Goal: Complete application form: Complete application form

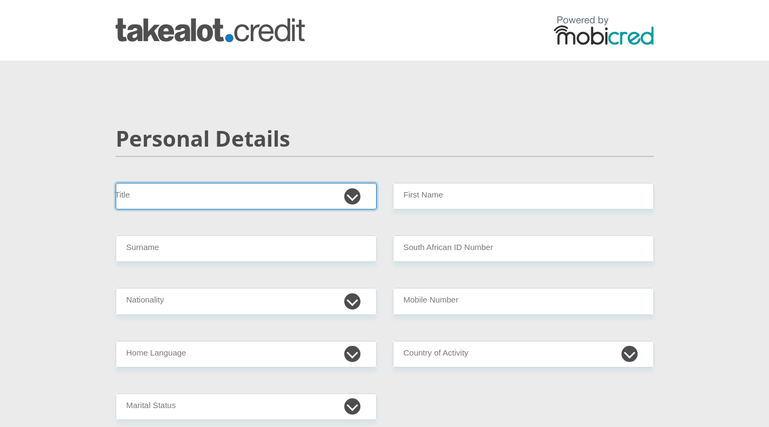
click at [352, 195] on select "Mr Ms Mrs Dr Other" at bounding box center [246, 196] width 261 height 26
select select "Ms"
click at [116, 183] on select "Mr Ms Mrs Dr Other" at bounding box center [246, 196] width 261 height 26
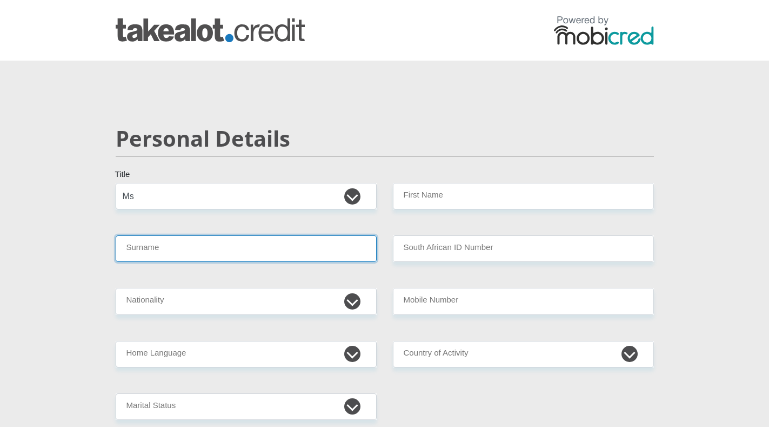
click at [364, 256] on input "Surname" at bounding box center [246, 248] width 261 height 26
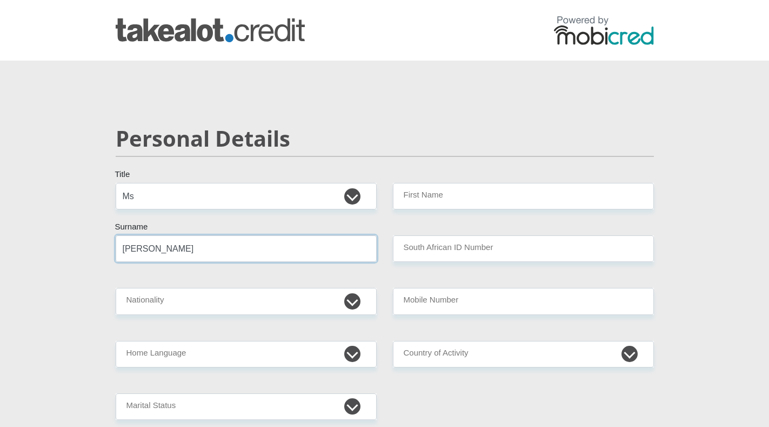
type input "Stander"
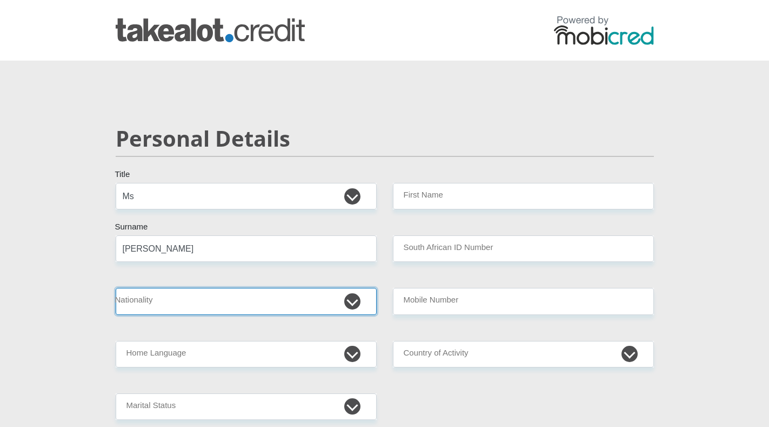
click at [352, 308] on select "South Africa Afghanistan Aland Islands Albania Algeria America Samoa American V…" at bounding box center [246, 301] width 261 height 26
select select "ZAF"
click at [116, 288] on select "South Africa Afghanistan Aland Islands Albania Algeria America Samoa American V…" at bounding box center [246, 301] width 261 height 26
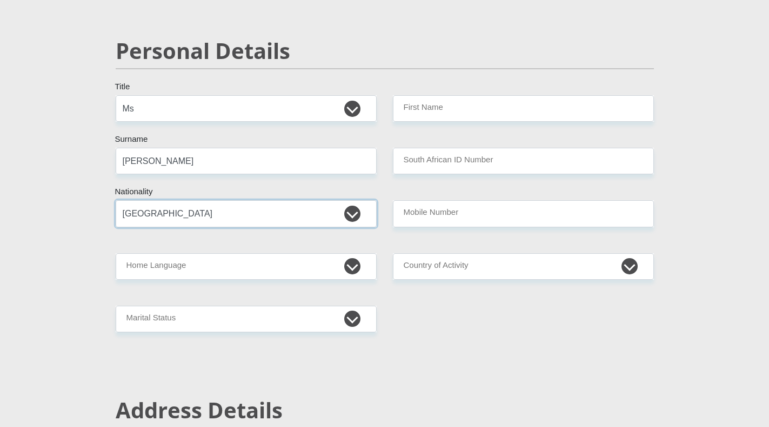
scroll to position [108, 0]
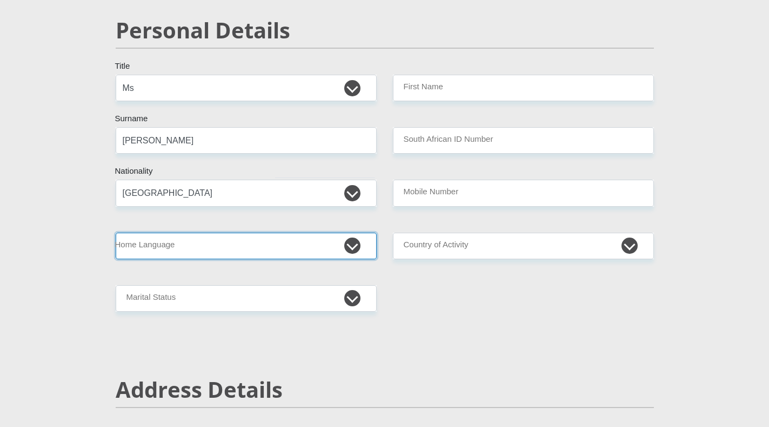
click at [354, 245] on select "Afrikaans English Sepedi South Ndebele Southern Sotho Swati Tsonga Tswana Venda…" at bounding box center [246, 246] width 261 height 26
select select "afr"
click at [116, 233] on select "Afrikaans English Sepedi South Ndebele Southern Sotho Swati Tsonga Tswana Venda…" at bounding box center [246, 246] width 261 height 26
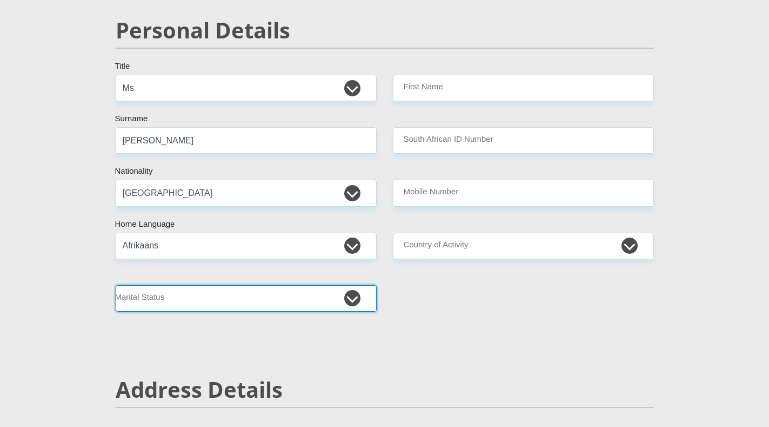
click at [349, 301] on select "Married ANC Single Divorced Widowed Married COP or Customary Law" at bounding box center [246, 298] width 261 height 26
select select "2"
click at [116, 285] on select "Married ANC Single Divorced Widowed Married COP or Customary Law" at bounding box center [246, 298] width 261 height 26
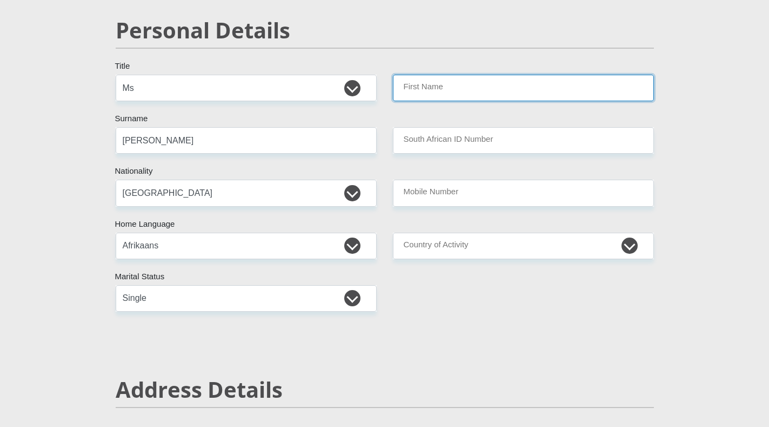
click at [491, 90] on input "First Name" at bounding box center [523, 88] width 261 height 26
type input "Ilse"
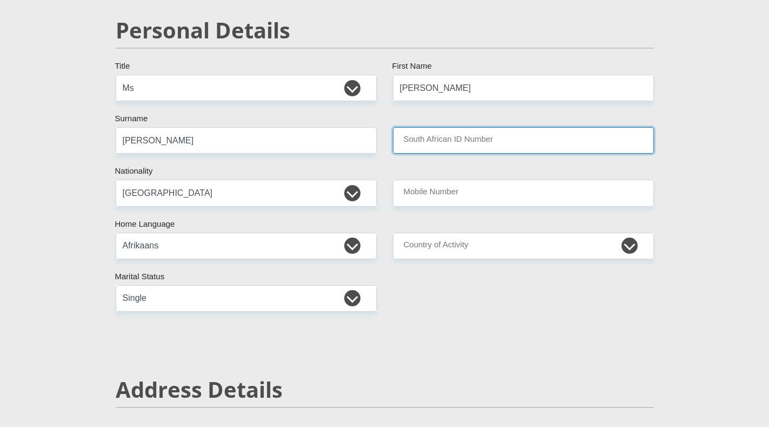
click at [486, 140] on input "South African ID Number" at bounding box center [523, 140] width 261 height 26
type input "8805050035086"
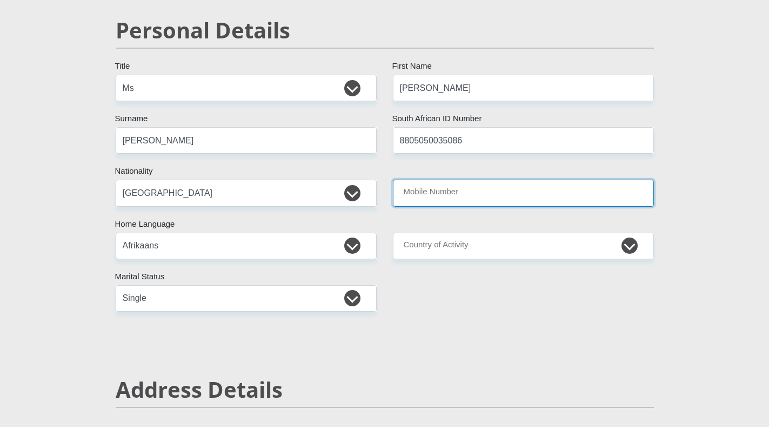
click at [474, 185] on input "Mobile Number" at bounding box center [523, 193] width 261 height 26
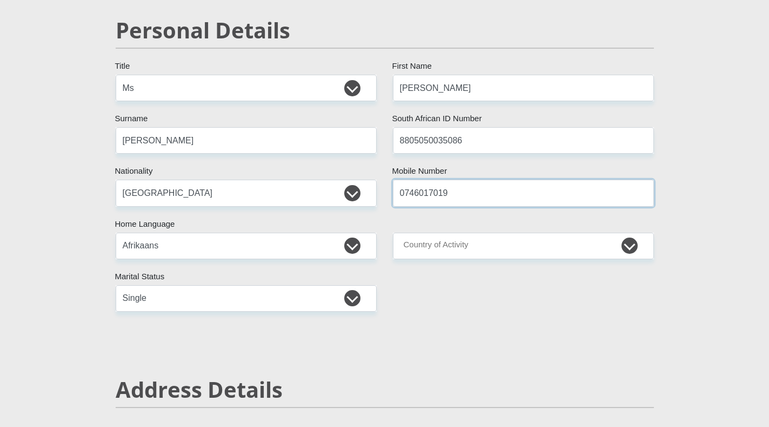
type input "0746017019"
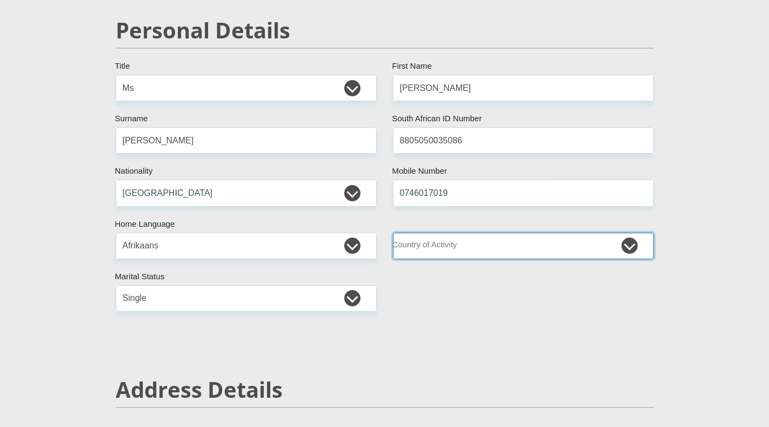
click at [629, 244] on select "South Africa Afghanistan Aland Islands Albania Algeria America Samoa American V…" at bounding box center [523, 246] width 261 height 26
select select "ZAF"
click at [393, 233] on select "South Africa Afghanistan Aland Islands Albania Algeria America Samoa American V…" at bounding box center [523, 246] width 261 height 26
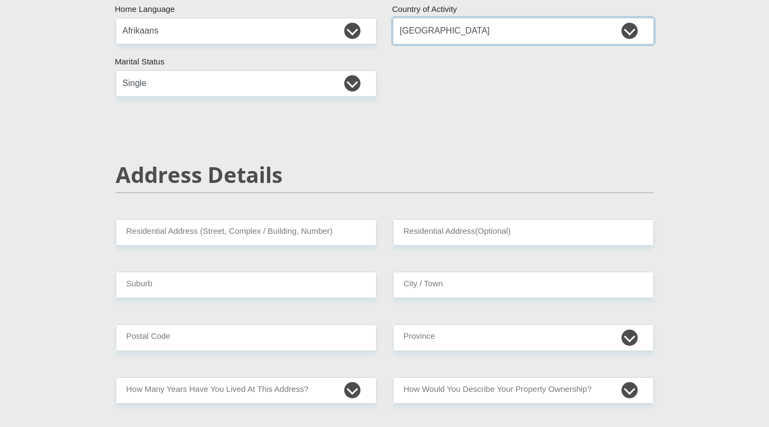
scroll to position [324, 0]
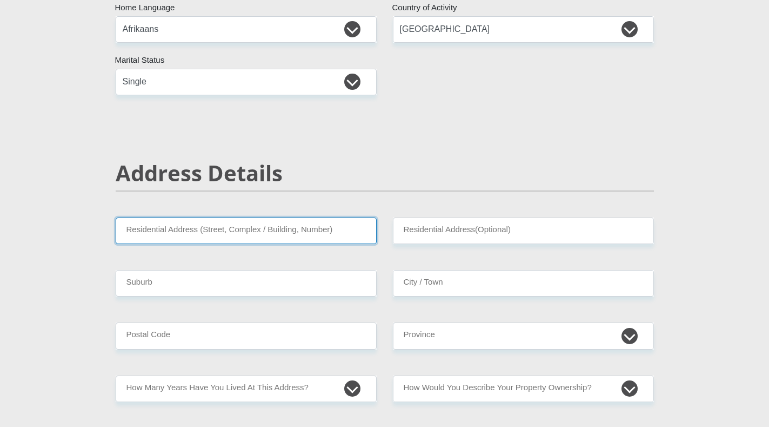
click at [340, 232] on input "Residential Address (Street, Complex / Building, Number)" at bounding box center [246, 230] width 261 height 26
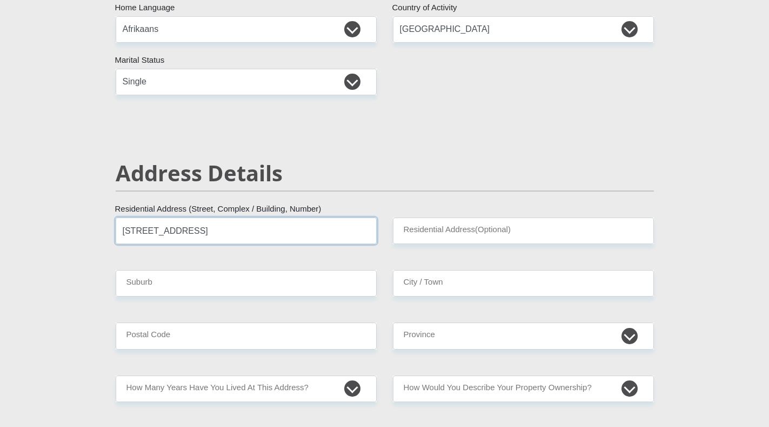
type input "16 tchaikovsky avenue"
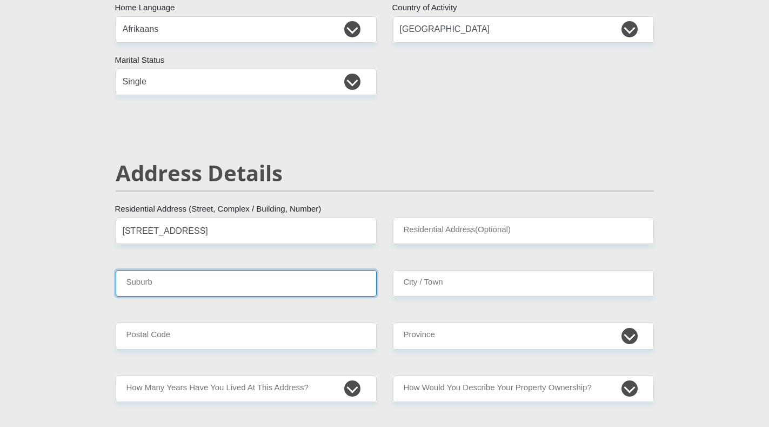
click at [340, 285] on input "Suburb" at bounding box center [246, 283] width 261 height 26
type input "pescodia"
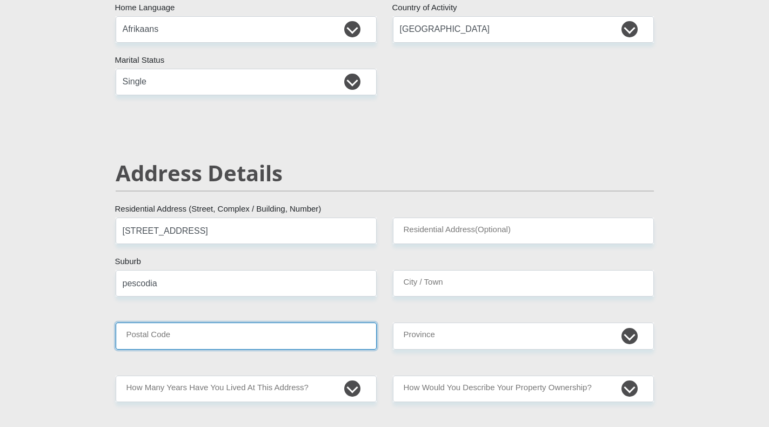
click at [324, 339] on input "Postal Code" at bounding box center [246, 335] width 261 height 26
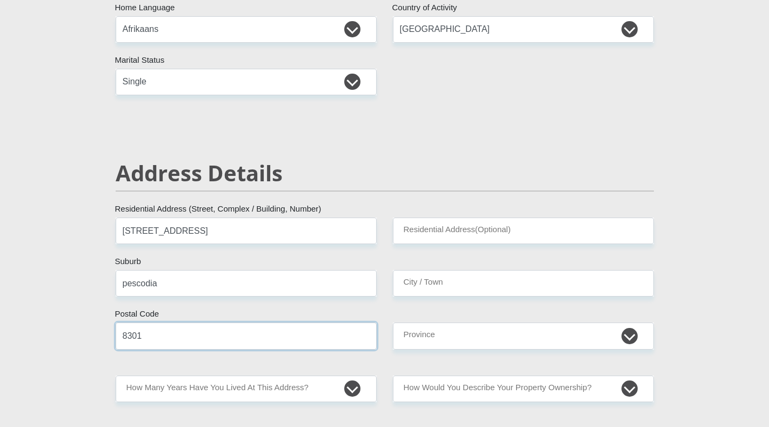
type input "8301"
click at [359, 388] on select "less than 1 year 1-3 years 3-5 years 5+ years" at bounding box center [246, 388] width 261 height 26
select select "5"
click at [116, 375] on select "less than 1 year 1-3 years 3-5 years 5+ years" at bounding box center [246, 388] width 261 height 26
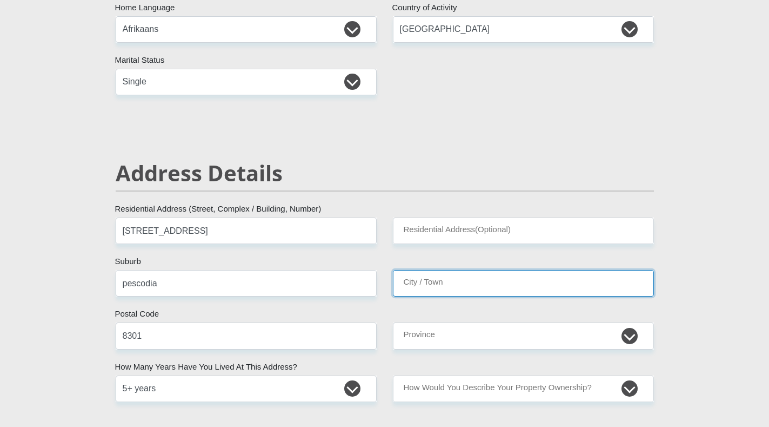
click at [463, 279] on input "City / Town" at bounding box center [523, 283] width 261 height 26
type input "kimberley"
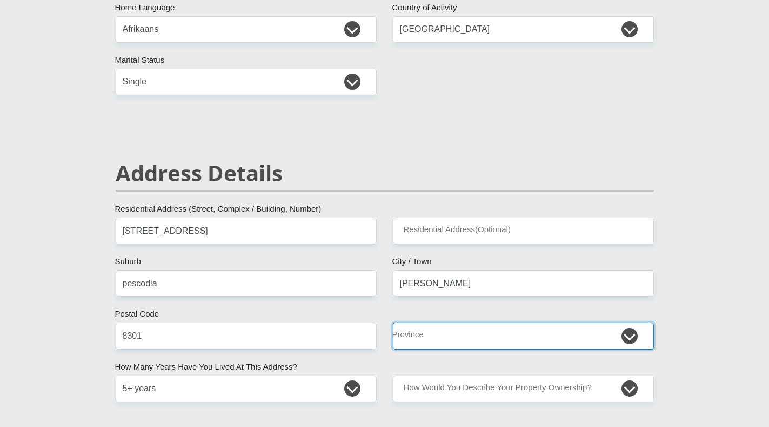
click at [633, 336] on select "Eastern Cape Free State Gauteng KwaZulu-Natal Limpopo Mpumalanga Northern Cape …" at bounding box center [523, 335] width 261 height 26
select select "Northern Cape"
click at [393, 322] on select "Eastern Cape Free State Gauteng KwaZulu-Natal Limpopo Mpumalanga Northern Cape …" at bounding box center [523, 335] width 261 height 26
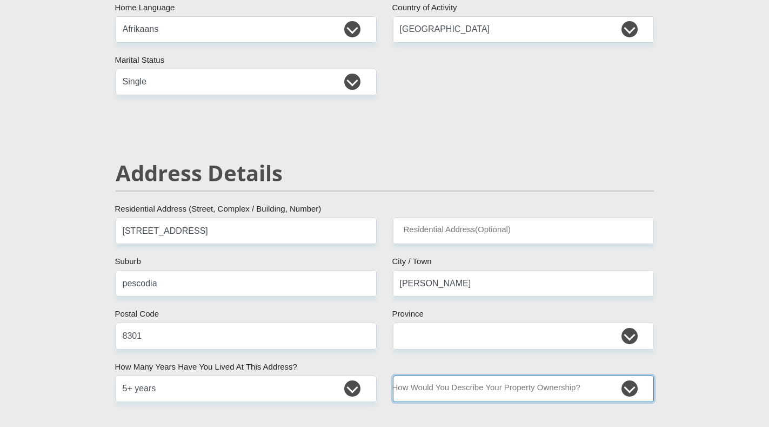
click at [633, 387] on select "Owned Rented Family Owned Company Dwelling" at bounding box center [523, 388] width 261 height 26
select select "parents"
click at [393, 375] on select "Owned Rented Family Owned Company Dwelling" at bounding box center [523, 388] width 261 height 26
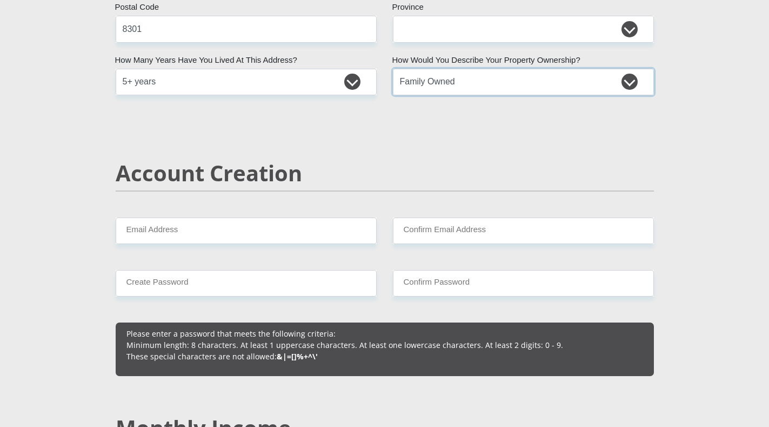
scroll to position [649, 0]
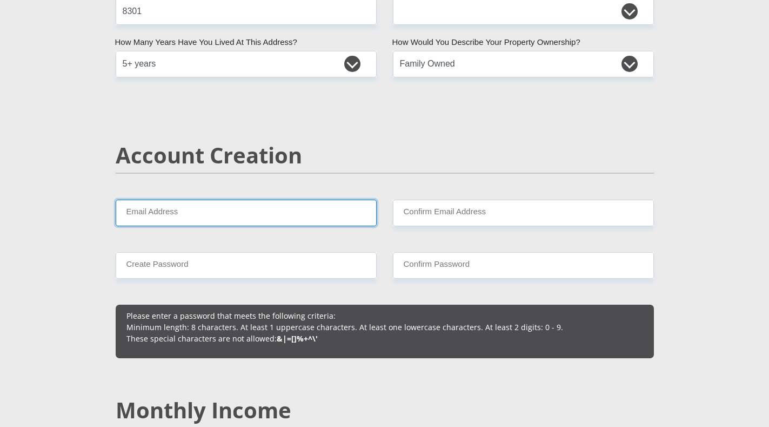
click at [357, 220] on input "Email Address" at bounding box center [246, 213] width 261 height 26
type input "standerilse3@gmail.com"
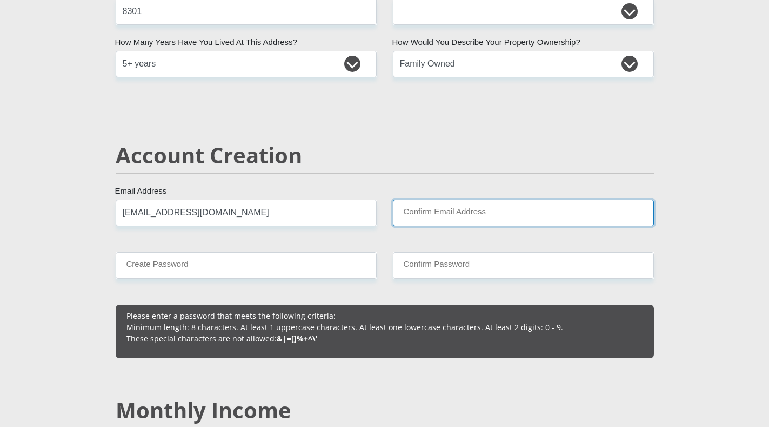
click at [468, 216] on input "Confirm Email Address" at bounding box center [523, 213] width 261 height 26
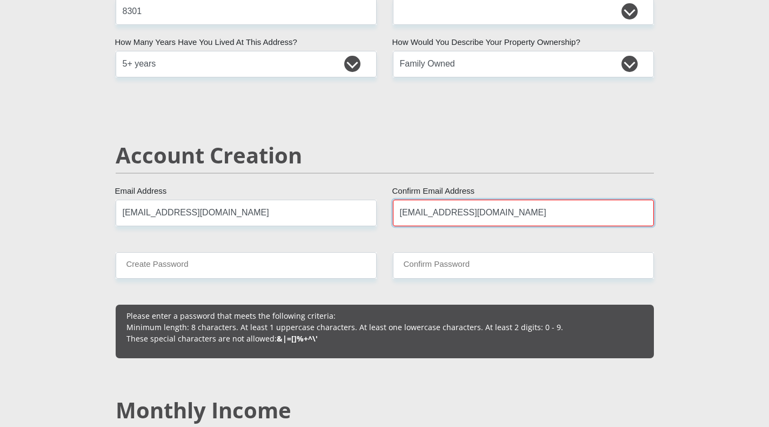
type input "Standerilse3@gmail.com"
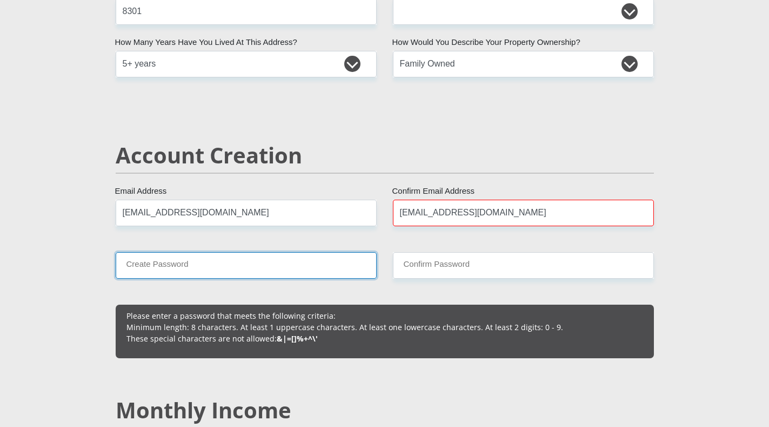
click at [331, 260] on input "Create Password" at bounding box center [246, 265] width 261 height 26
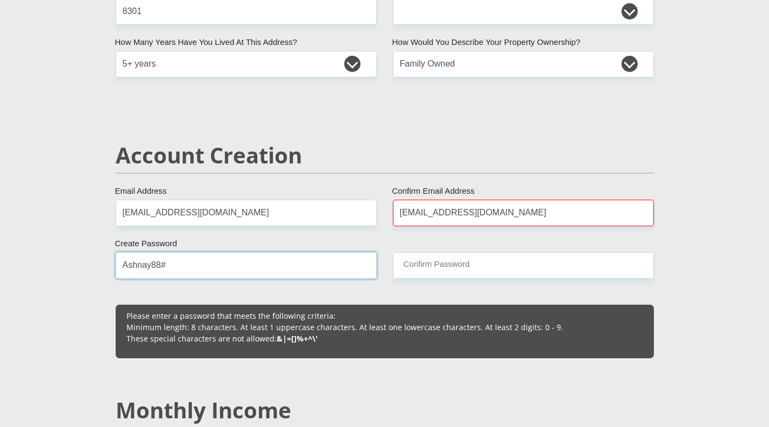
type input "Ashnay88#"
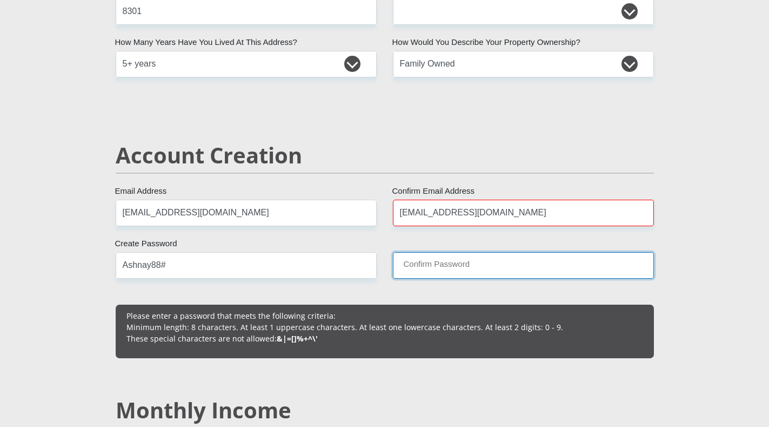
click at [429, 265] on input "Confirm Password" at bounding box center [523, 265] width 261 height 26
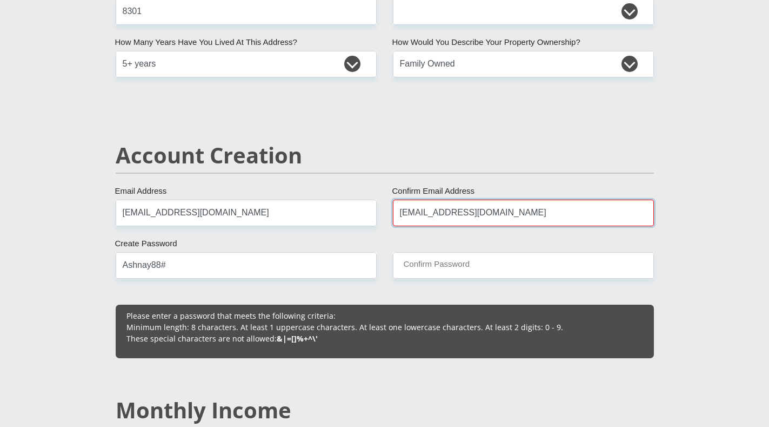
click at [405, 211] on input "Standerilse3@gmail.com" at bounding box center [523, 213] width 261 height 26
click at [403, 214] on input "Standerilse3@gmail.com" at bounding box center [523, 213] width 261 height 26
type input "standerilse3@gmail.com"
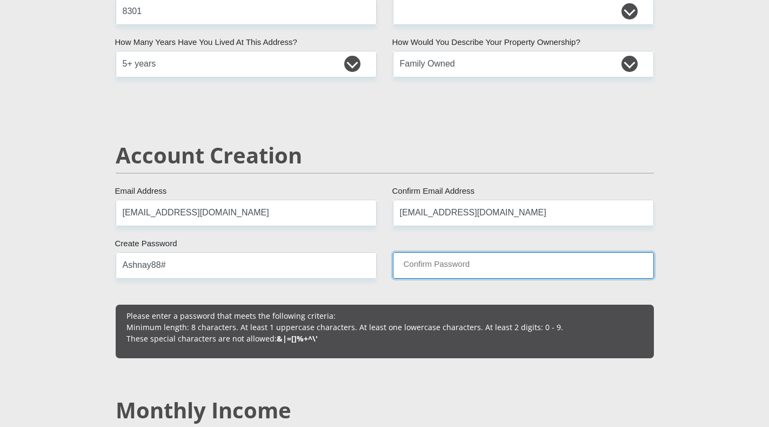
click at [447, 269] on input "Confirm Password" at bounding box center [523, 265] width 261 height 26
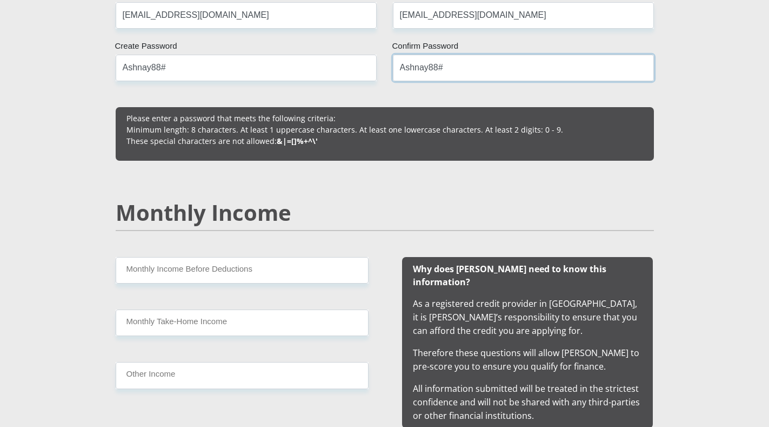
scroll to position [865, 0]
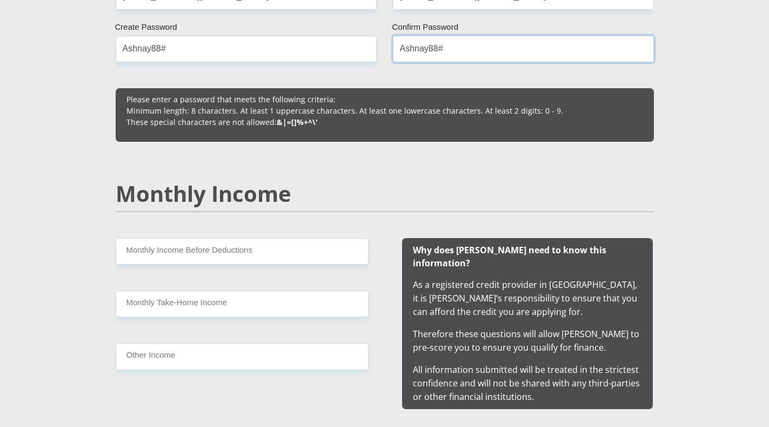
type input "Ashnay88#"
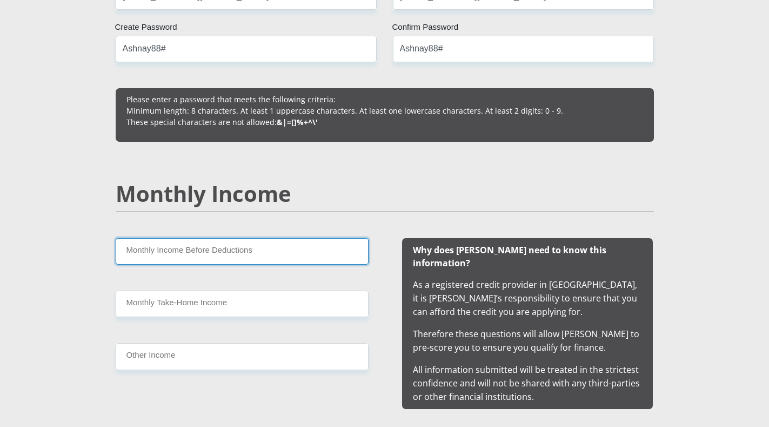
click at [267, 250] on input "Monthly Income Before Deductions" at bounding box center [242, 251] width 253 height 26
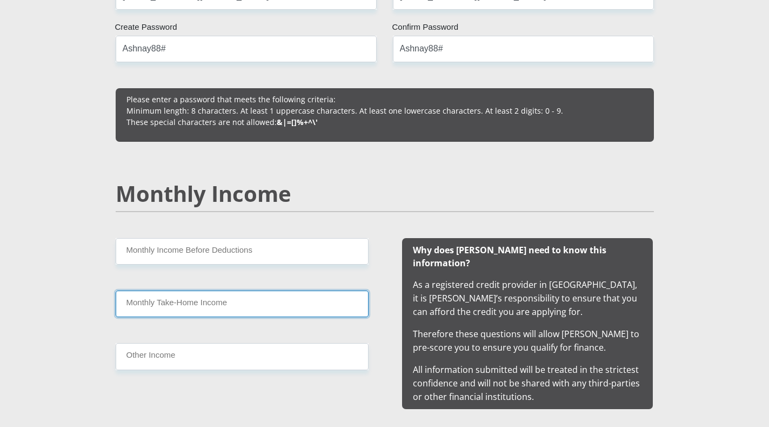
click at [273, 302] on input "Monthly Take-Home Income" at bounding box center [242, 303] width 253 height 26
type input "6900"
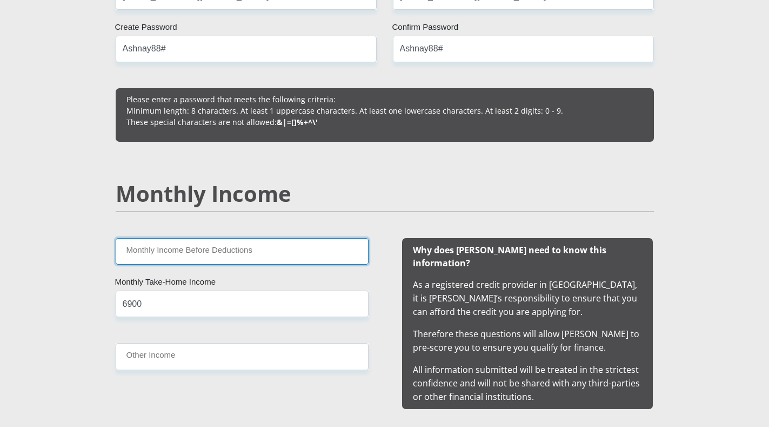
click at [264, 253] on input "Monthly Income Before Deductions" at bounding box center [242, 251] width 253 height 26
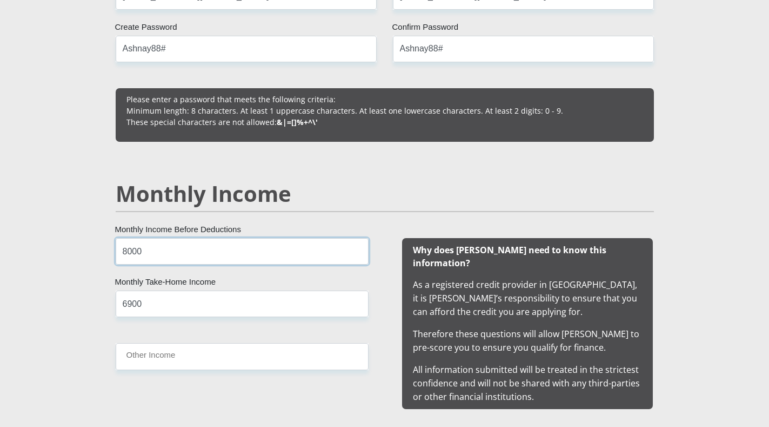
type input "8000"
click at [132, 304] on input "6900" at bounding box center [242, 303] width 253 height 26
type input "6500"
click at [175, 395] on div "8000 Monthly Income Before Deductions 6500 Monthly Take-Home Income Other Income" at bounding box center [241, 323] width 285 height 171
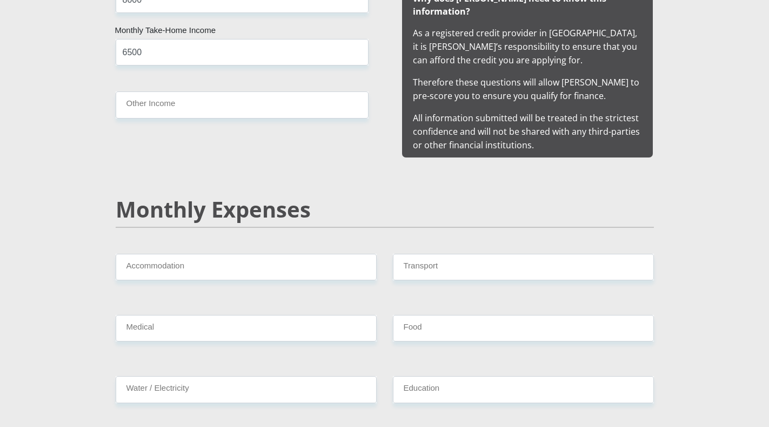
scroll to position [1135, 0]
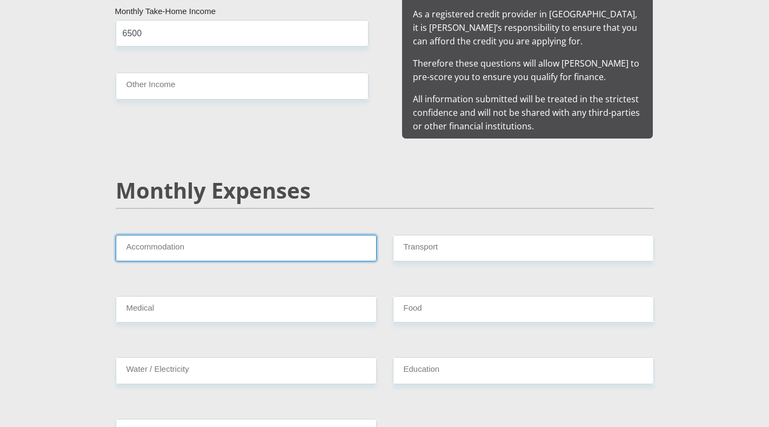
click at [184, 235] on input "Accommodation" at bounding box center [246, 248] width 261 height 26
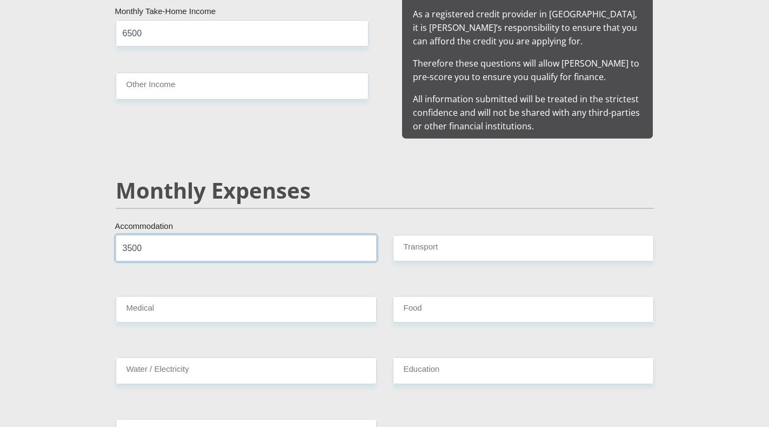
type input "3500"
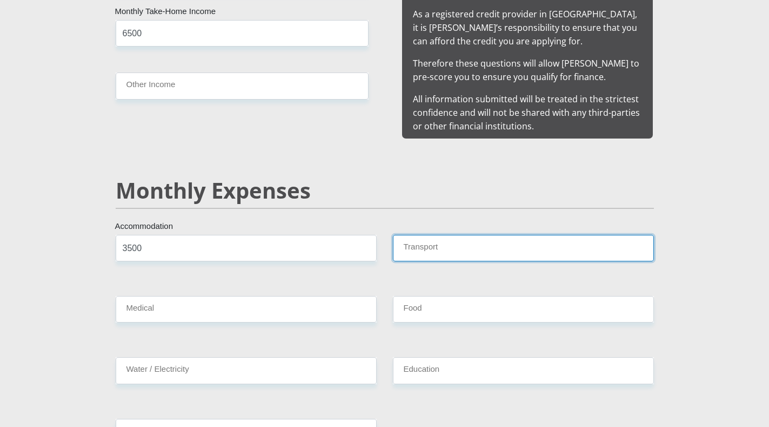
click at [501, 235] on input "Transport" at bounding box center [523, 248] width 261 height 26
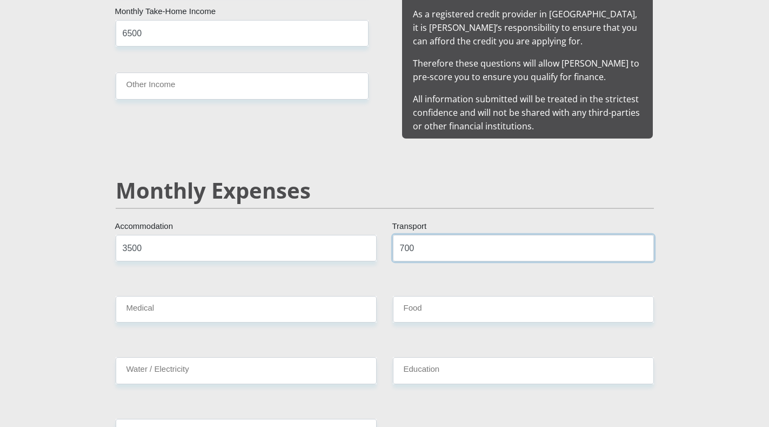
type input "700"
click at [468, 296] on input "Food" at bounding box center [523, 309] width 261 height 26
click at [147, 239] on input "3500" at bounding box center [246, 248] width 261 height 26
type input "3"
type input "1500"
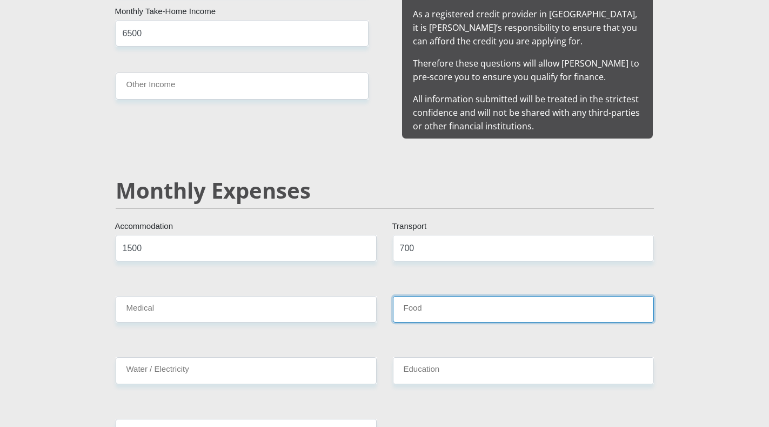
click at [449, 304] on input "Food" at bounding box center [523, 309] width 261 height 26
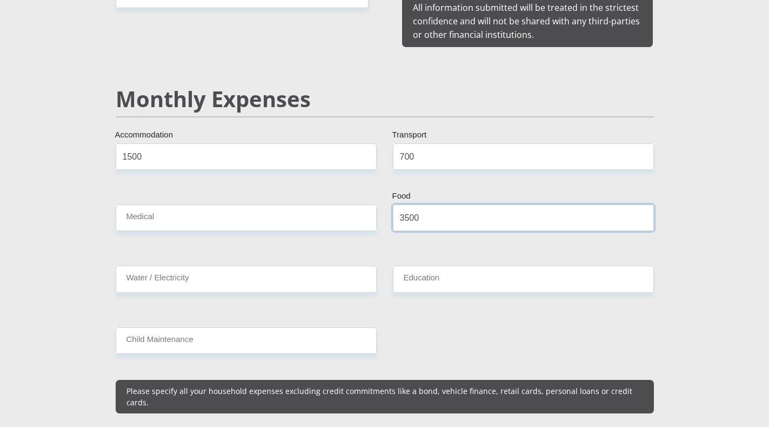
scroll to position [1244, 0]
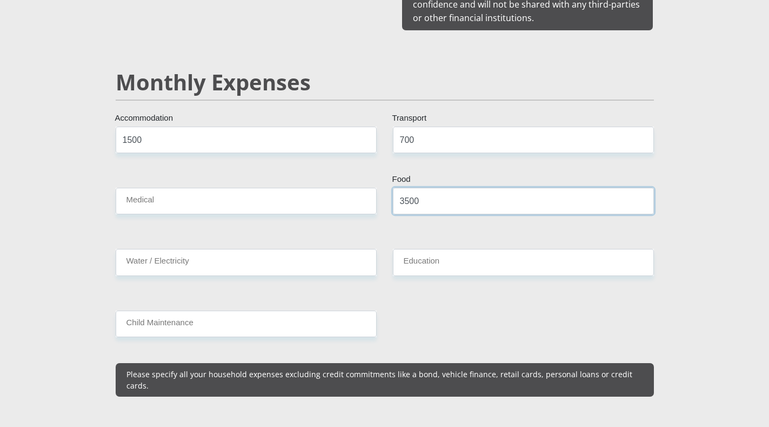
type input "3500"
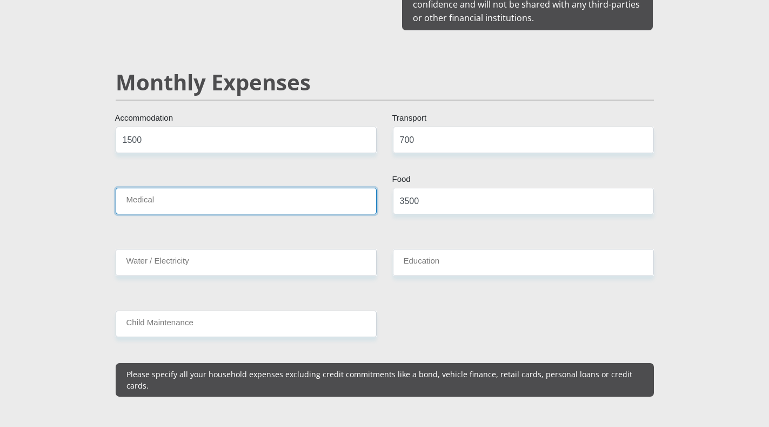
click at [181, 192] on input "Medical" at bounding box center [246, 201] width 261 height 26
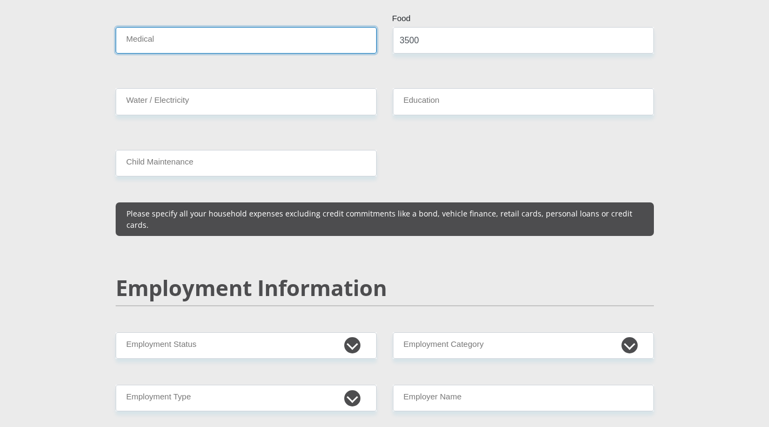
scroll to position [1514, 0]
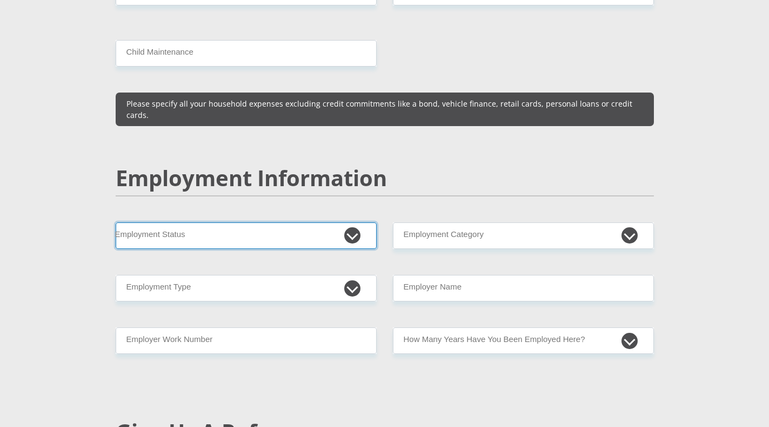
click at [354, 222] on select "Permanent/Full-time Part-time/Casual Contract Worker Self-Employed Housewife Re…" at bounding box center [246, 235] width 261 height 26
select select "1"
click at [116, 222] on select "Permanent/Full-time Part-time/Casual Contract Worker Self-Employed Housewife Re…" at bounding box center [246, 235] width 261 height 26
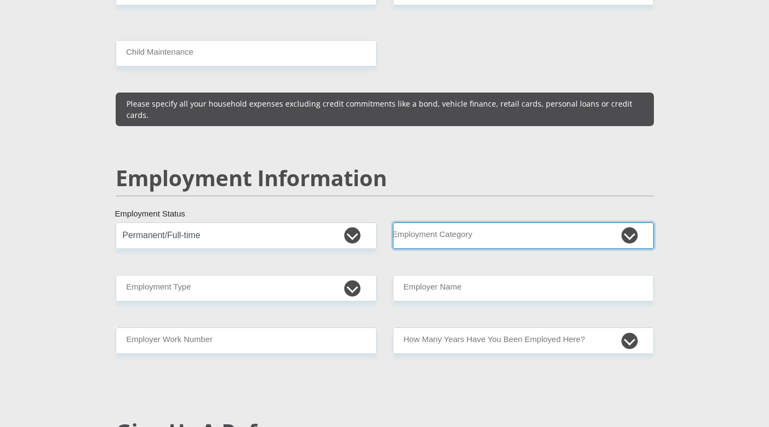
click at [626, 224] on select "AGRICULTURE ALCOHOL & TOBACCO CONSTRUCTION MATERIALS METALLURGY EQUIPMENT FOR R…" at bounding box center [523, 235] width 261 height 26
select select "51"
click at [393, 222] on select "AGRICULTURE ALCOHOL & TOBACCO CONSTRUCTION MATERIALS METALLURGY EQUIPMENT FOR R…" at bounding box center [523, 235] width 261 height 26
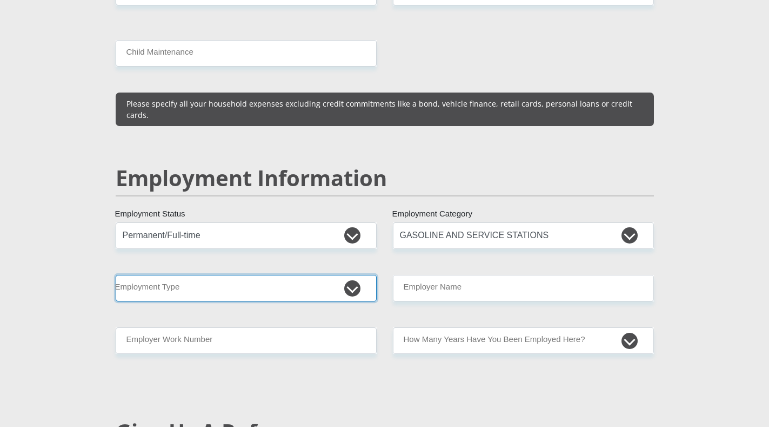
click at [353, 275] on select "College/Lecturer Craft Seller Creative Driver Executive Farmer Forces - Non Com…" at bounding box center [246, 288] width 261 height 26
select select "Office Staff/Clerk"
click at [116, 275] on select "College/Lecturer Craft Seller Creative Driver Executive Farmer Forces - Non Com…" at bounding box center [246, 288] width 261 height 26
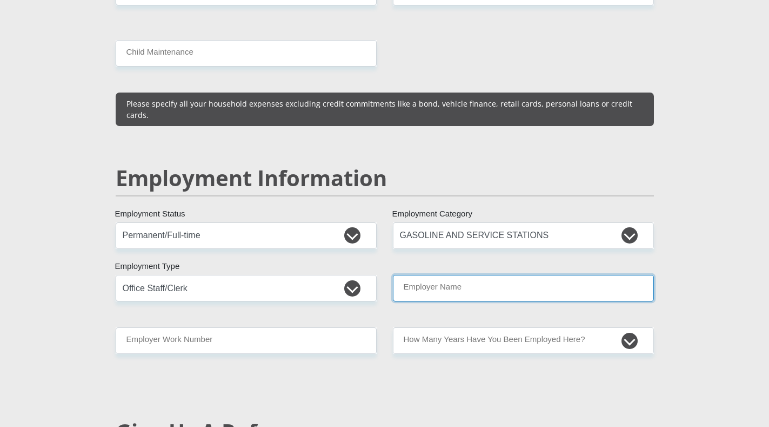
click at [595, 280] on input "Employer Name" at bounding box center [523, 288] width 261 height 26
click at [442, 276] on input "FrikannetteBelegging" at bounding box center [523, 288] width 261 height 26
type input "FrikannetteBelegging"
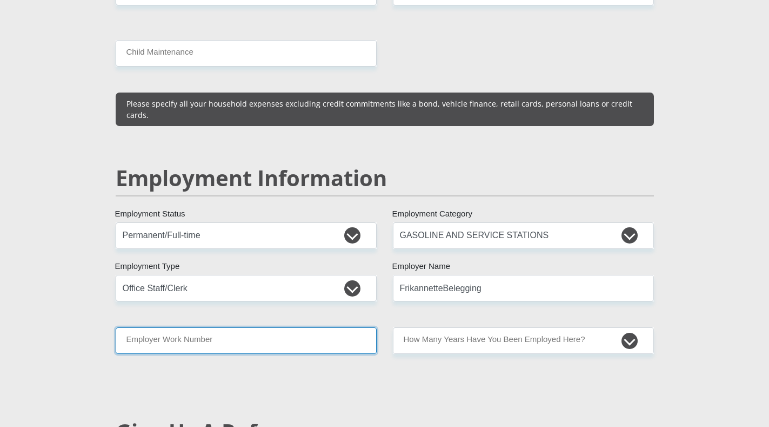
click at [326, 328] on input "Employer Work Number" at bounding box center [246, 340] width 261 height 26
type input "0538369900"
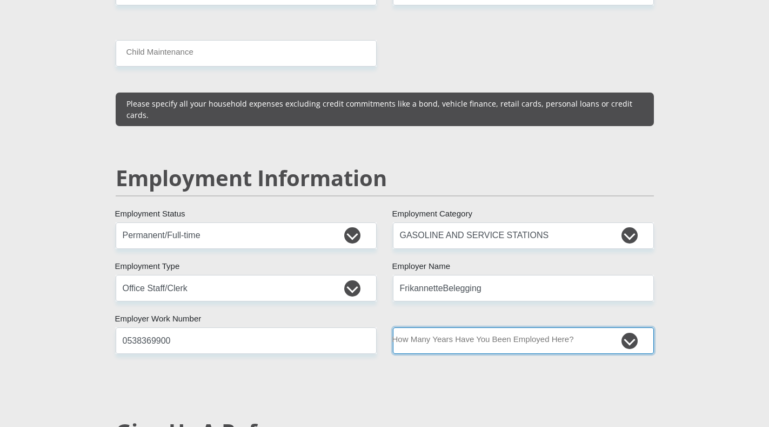
click at [632, 327] on select "less than 1 year 1-3 years 3-5 years 5+ years" at bounding box center [523, 340] width 261 height 26
select select "60"
click at [393, 327] on select "less than 1 year 1-3 years 3-5 years 5+ years" at bounding box center [523, 340] width 261 height 26
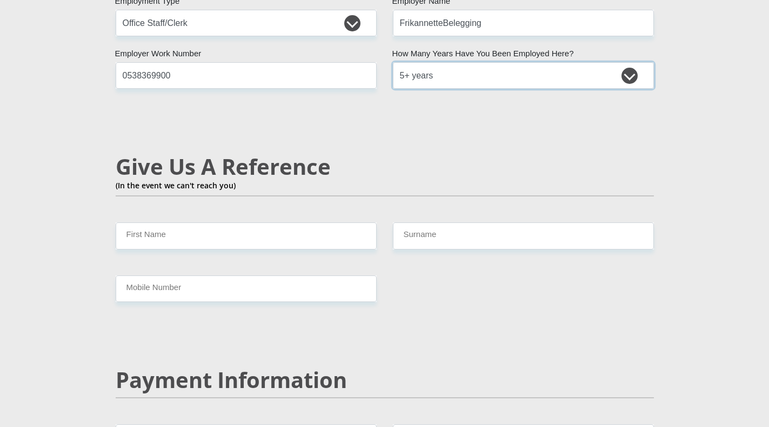
scroll to position [1784, 0]
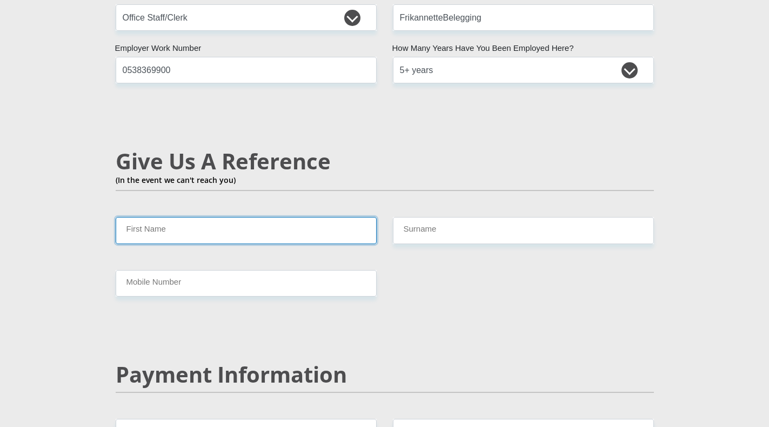
click at [353, 217] on input "First Name" at bounding box center [246, 230] width 261 height 26
type input "Jean"
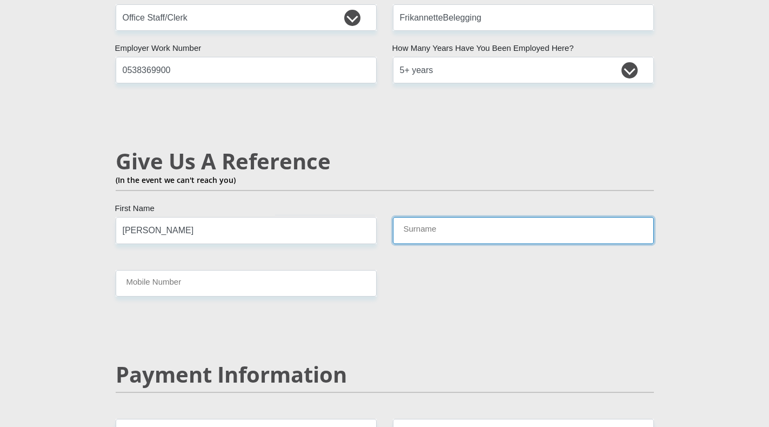
click at [464, 220] on input "Surname" at bounding box center [523, 230] width 261 height 26
type input "Stander"
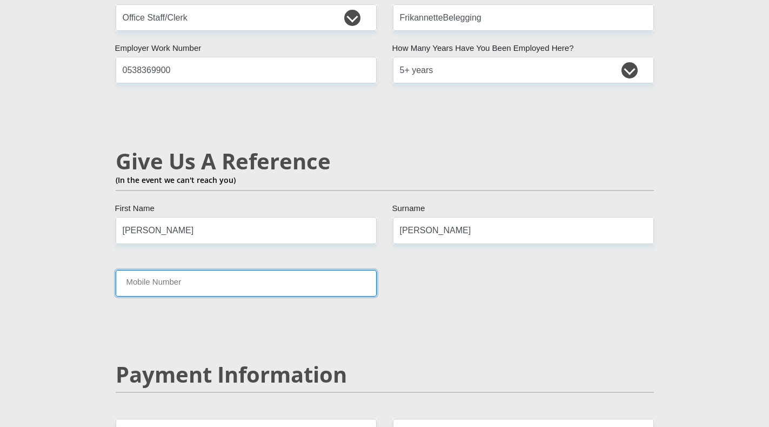
click at [255, 270] on input "Mobile Number" at bounding box center [246, 283] width 261 height 26
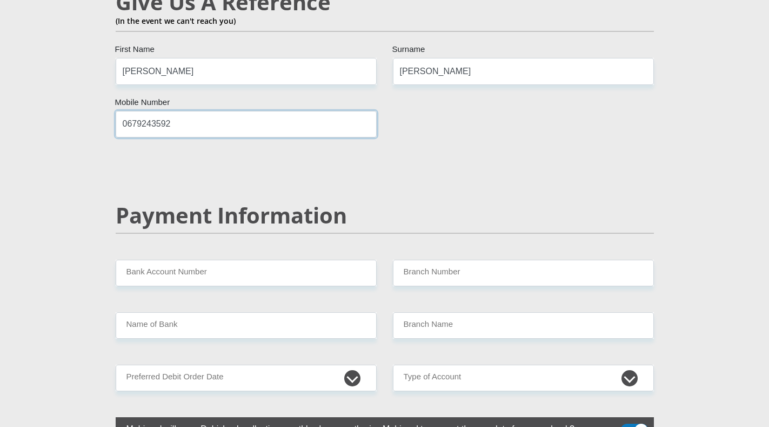
scroll to position [1947, 0]
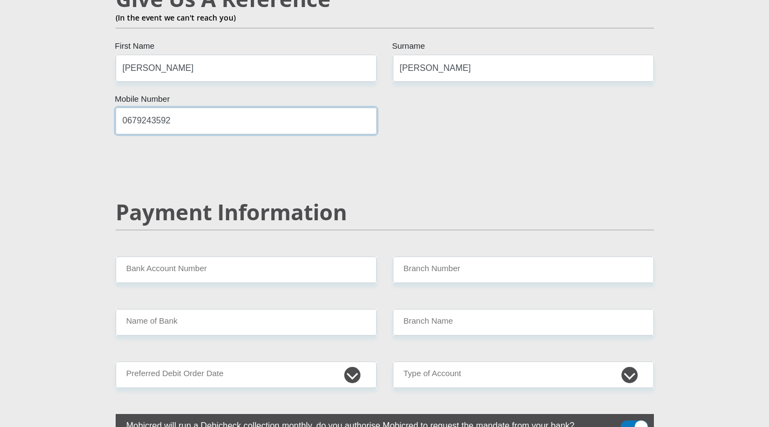
type input "0679243592"
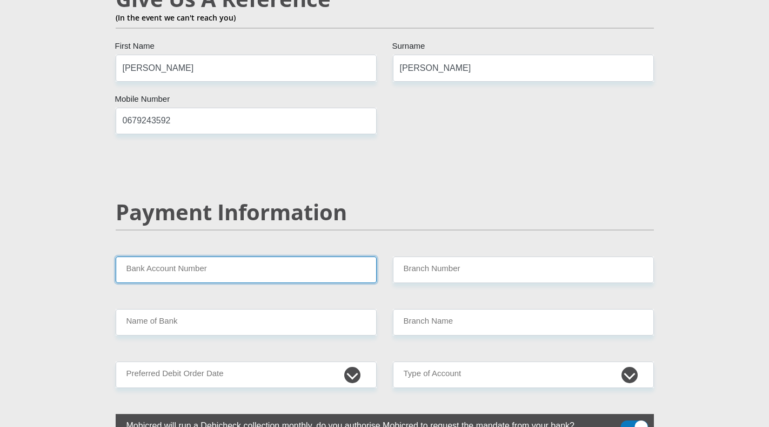
click at [219, 263] on input "Bank Account Number" at bounding box center [246, 269] width 261 height 26
type input "1455994882"
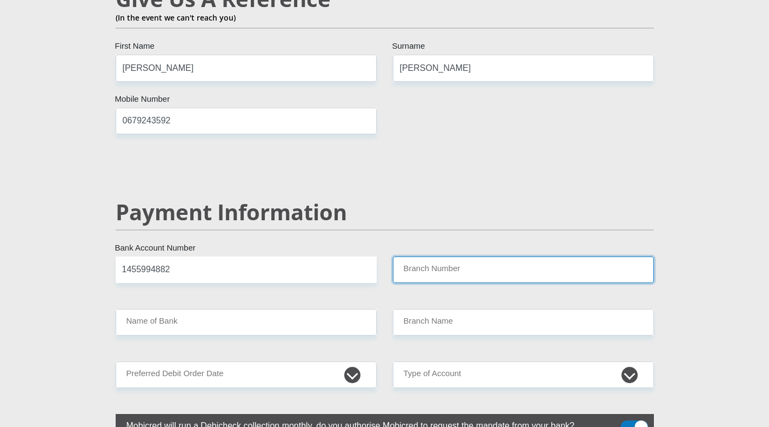
click at [435, 256] on input "Branch Number" at bounding box center [523, 269] width 261 height 26
type input "4700100"
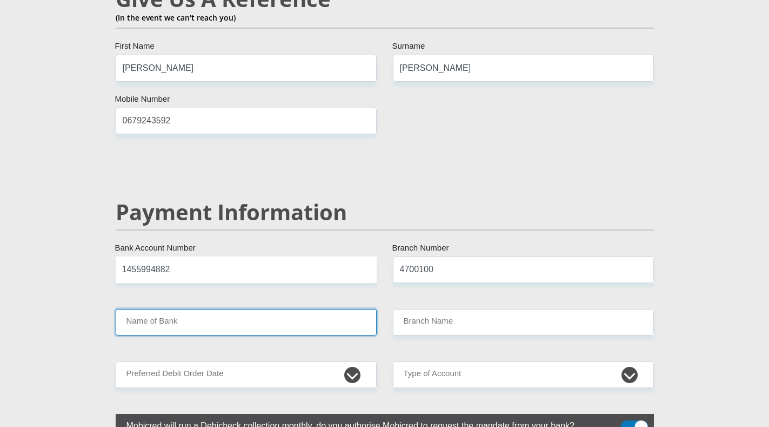
click at [320, 312] on input "Name of Bank" at bounding box center [246, 322] width 261 height 26
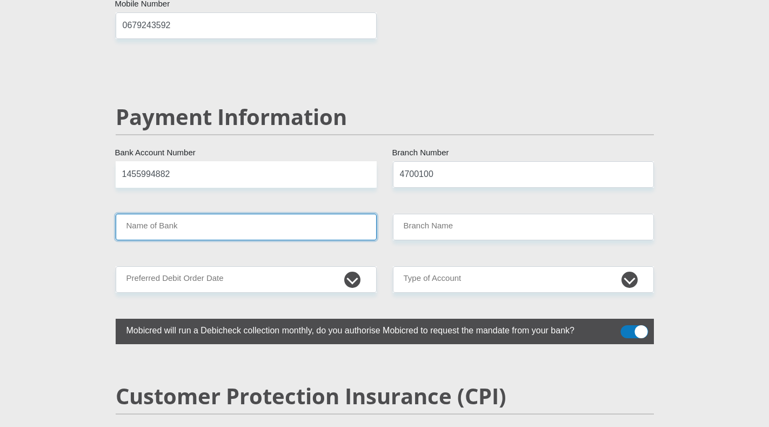
scroll to position [2055, 0]
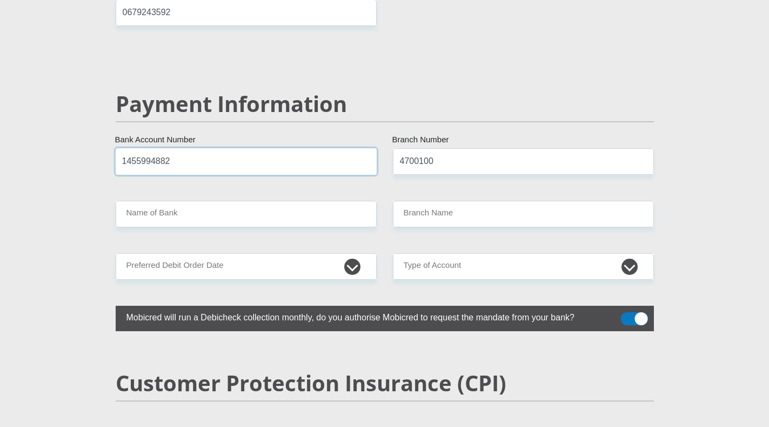
click at [278, 148] on input "1455994882" at bounding box center [246, 161] width 261 height 26
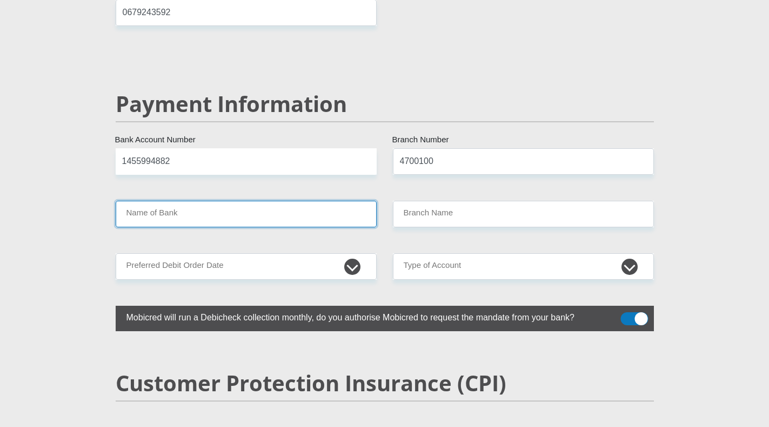
click at [278, 204] on input "Name of Bank" at bounding box center [246, 214] width 261 height 26
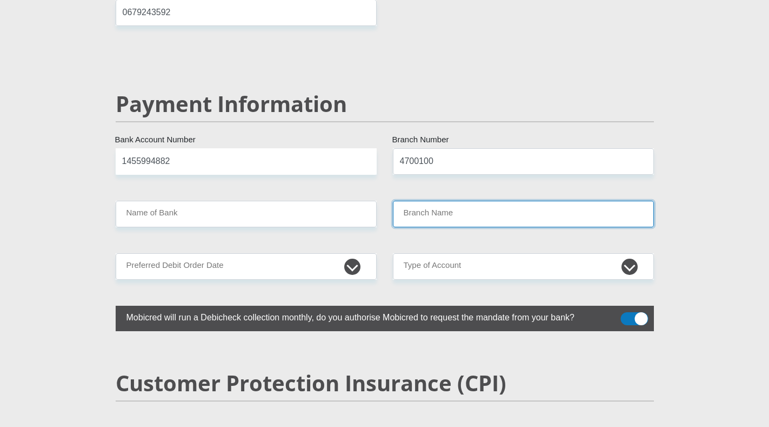
click at [435, 201] on input "Branch Name" at bounding box center [523, 214] width 261 height 26
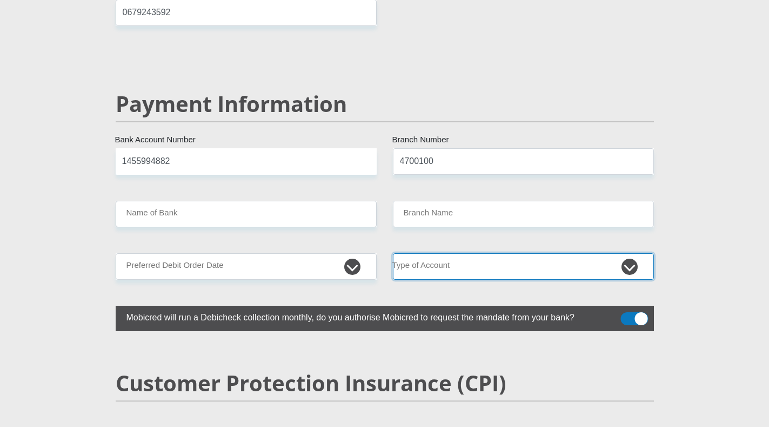
click at [437, 253] on select "Cheque Savings" at bounding box center [523, 266] width 261 height 26
select select "SAV"
click at [393, 253] on select "Cheque Savings" at bounding box center [523, 266] width 261 height 26
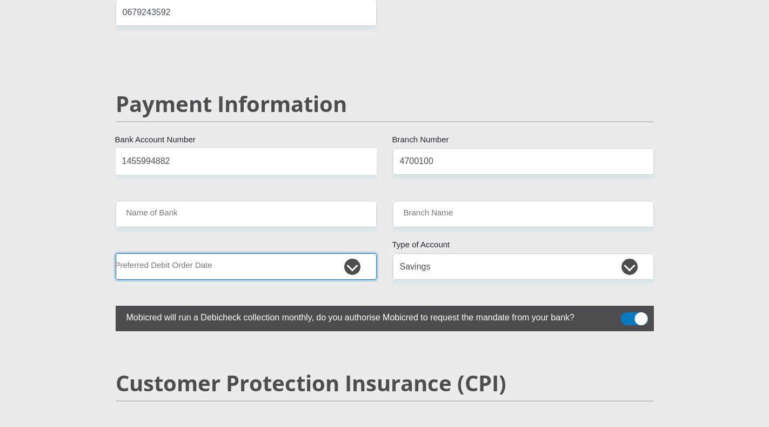
click at [353, 253] on select "1st 2nd 3rd 4th 5th 7th 18th 19th 20th 21st 22nd 23rd 24th 25th 26th 27th 28th …" at bounding box center [246, 266] width 261 height 26
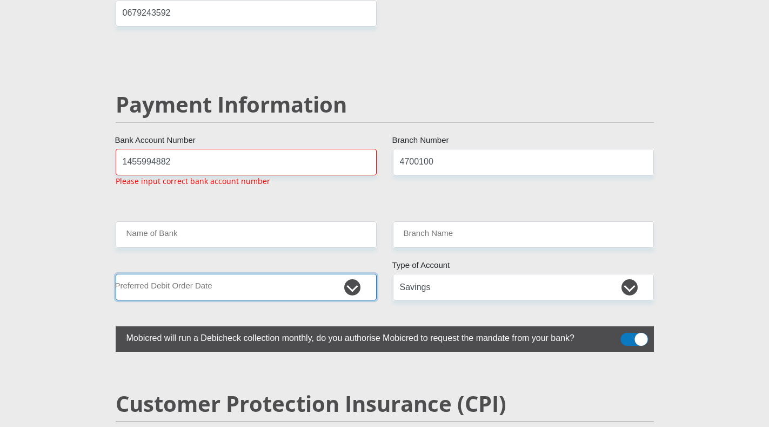
scroll to position [2054, 0]
select select "20"
click at [116, 274] on select "1st 2nd 3rd 4th 5th 7th 18th 19th 20th 21st 22nd 23rd 24th 25th 26th 27th 28th …" at bounding box center [246, 287] width 261 height 26
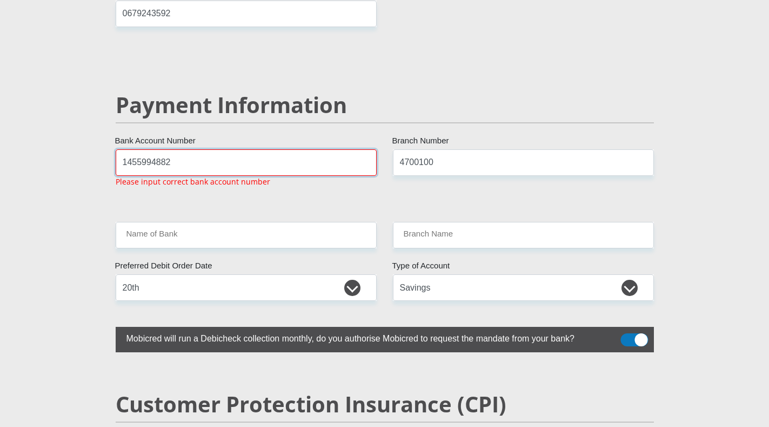
click at [136, 152] on input "1455994882" at bounding box center [246, 162] width 261 height 26
type input "1435994882"
click at [470, 152] on input "4700100" at bounding box center [523, 162] width 261 height 26
type input "470010"
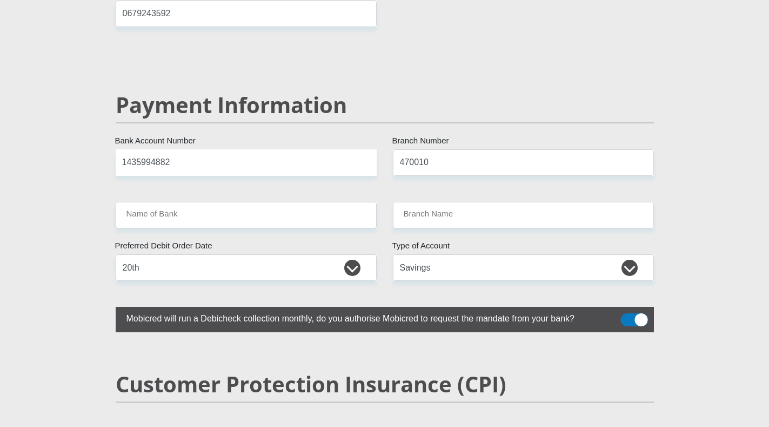
type input "CAPITEC BANK LIMITED"
type input "CAPITEC BANK CPC"
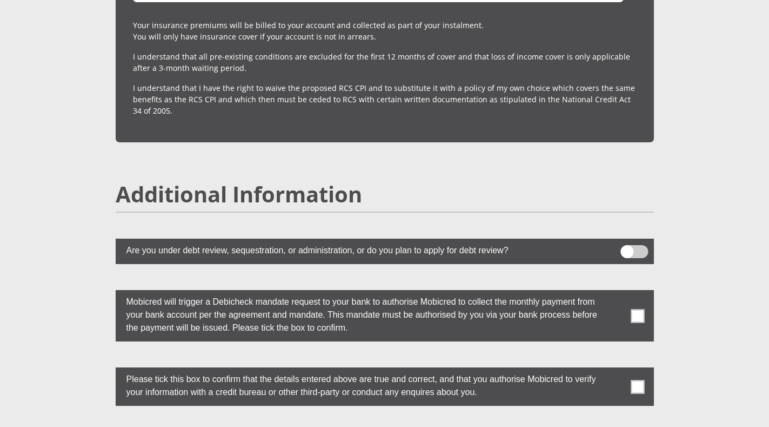
scroll to position [2811, 0]
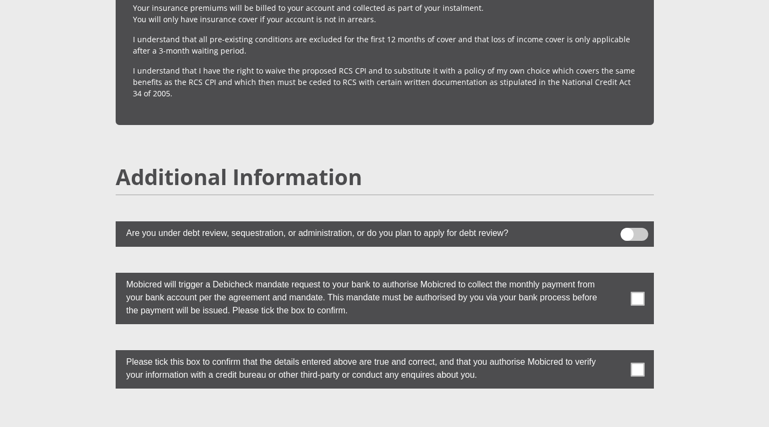
click at [635, 362] on span at bounding box center [638, 369] width 14 height 14
click at [616, 353] on input "checkbox" at bounding box center [616, 353] width 0 height 0
click at [639, 291] on span at bounding box center [638, 298] width 14 height 14
click at [616, 275] on input "checkbox" at bounding box center [616, 275] width 0 height 0
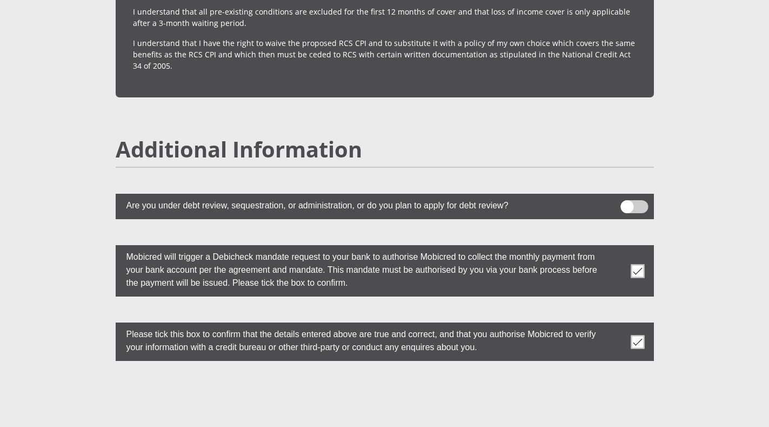
scroll to position [2865, 0]
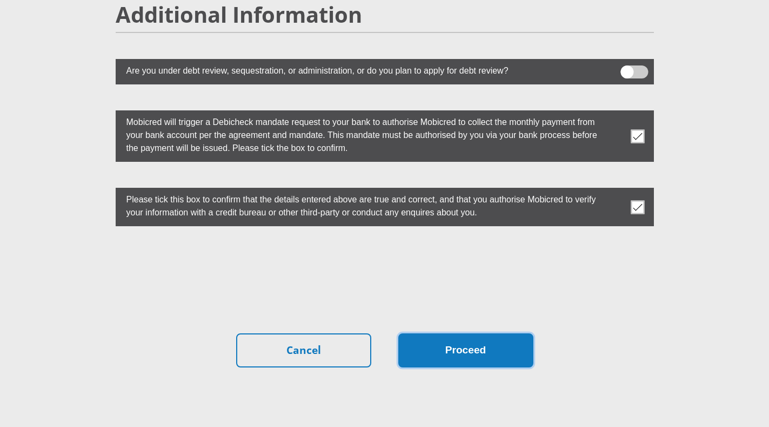
click at [433, 333] on button "Proceed" at bounding box center [465, 350] width 135 height 34
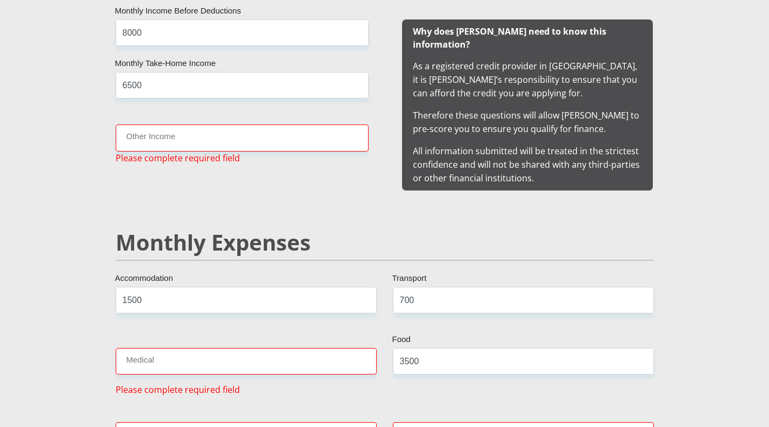
scroll to position [1072, 0]
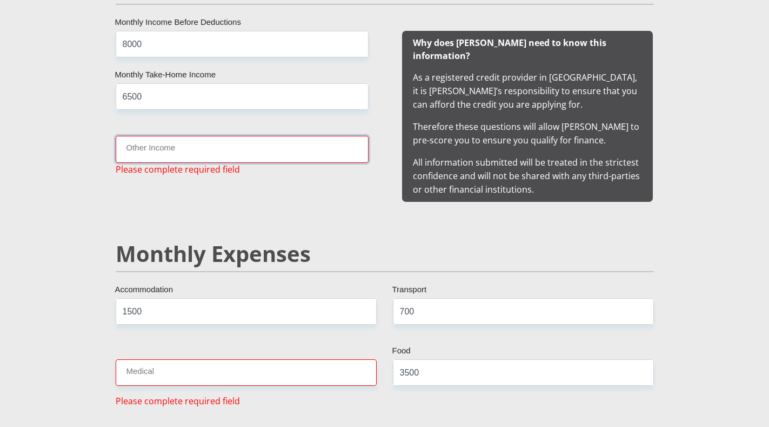
click at [176, 145] on input "Other Income" at bounding box center [242, 149] width 253 height 26
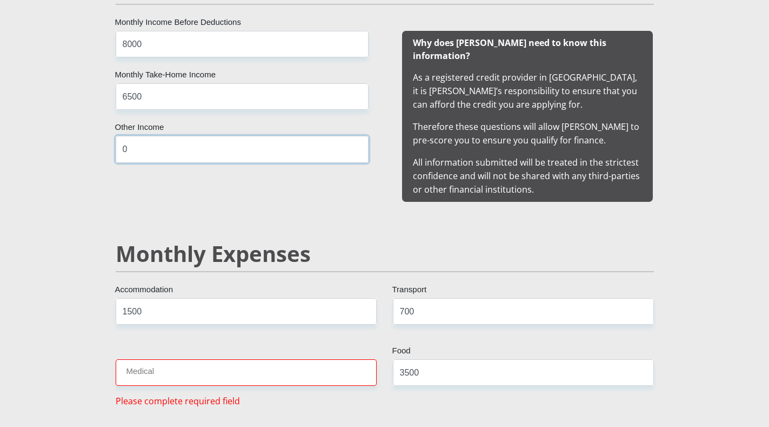
type input "0"
click at [167, 363] on input "Medical" at bounding box center [246, 372] width 261 height 26
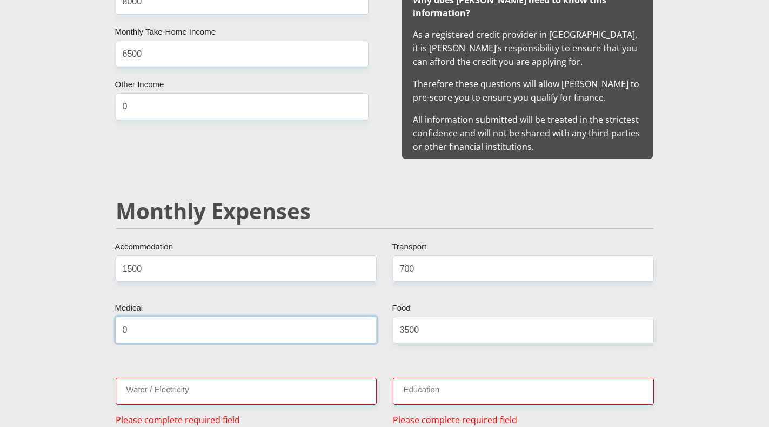
scroll to position [1180, 0]
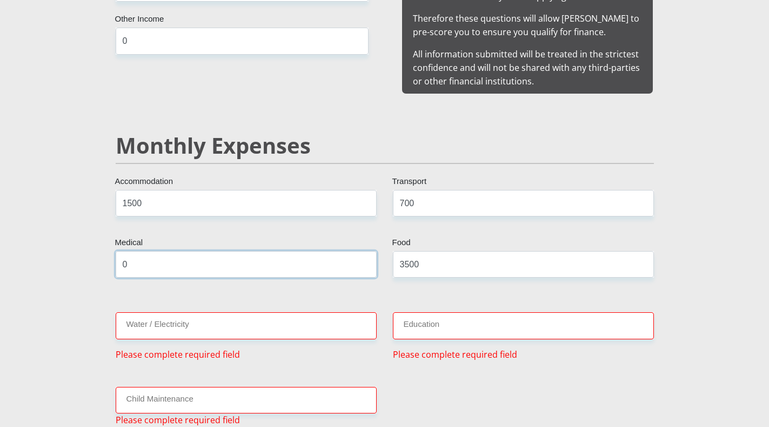
type input "0"
click at [176, 313] on input "Water / Electricity" at bounding box center [246, 325] width 261 height 26
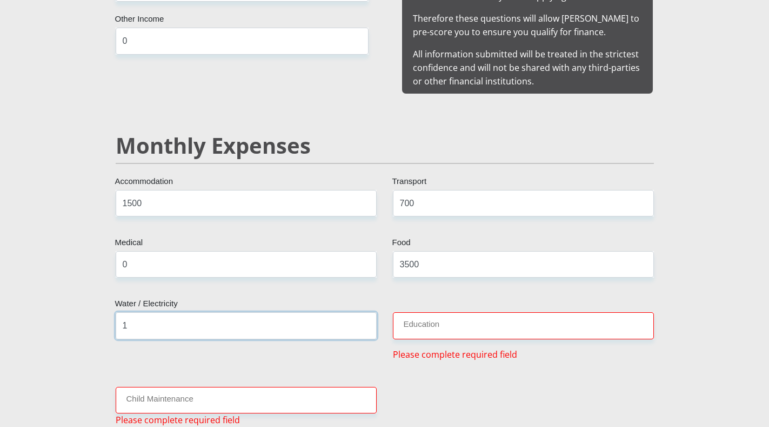
type input "1"
click at [424, 313] on input "Education" at bounding box center [523, 325] width 261 height 26
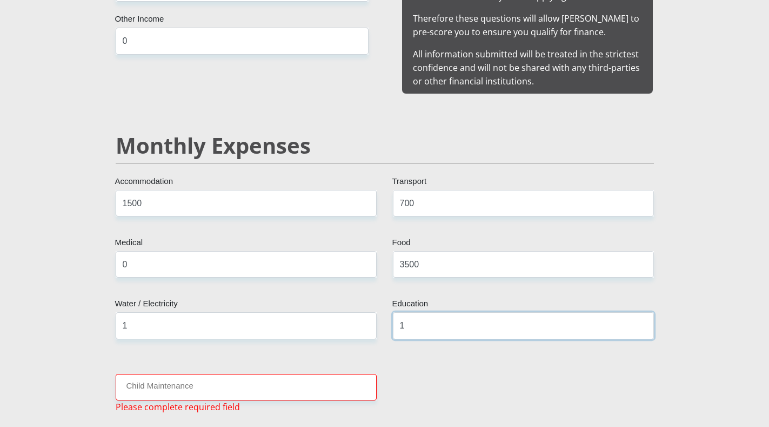
type input "1"
click at [288, 374] on input "Child Maintenance" at bounding box center [246, 387] width 261 height 26
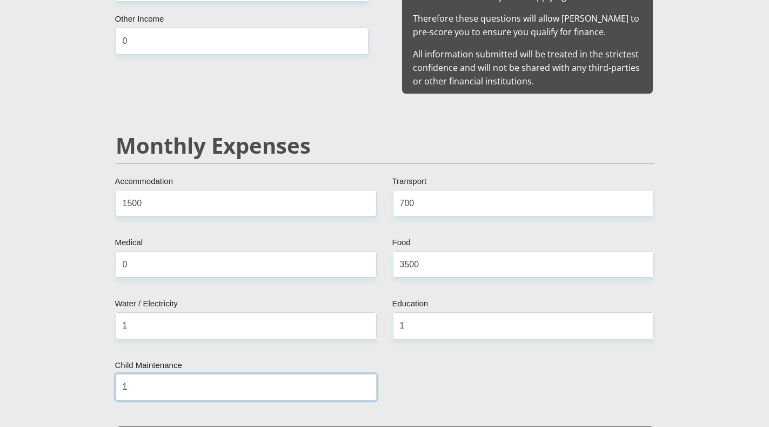
type input "1"
click at [413, 315] on input "1" at bounding box center [523, 325] width 261 height 26
type input "0"
click at [142, 314] on input "1" at bounding box center [246, 325] width 261 height 26
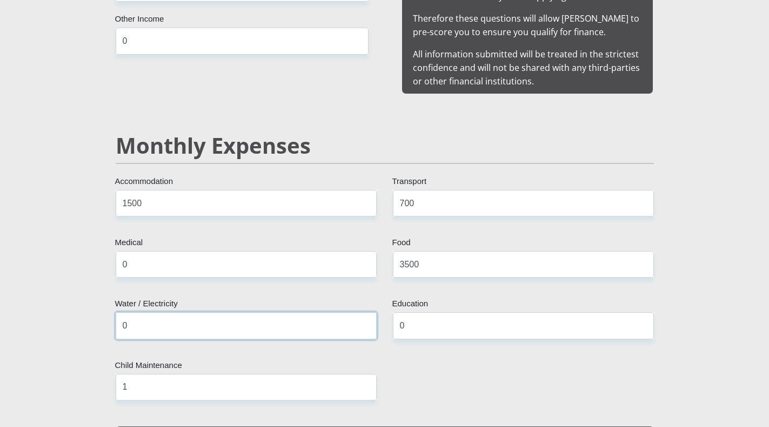
type input "0"
click at [148, 374] on input "1" at bounding box center [246, 387] width 261 height 26
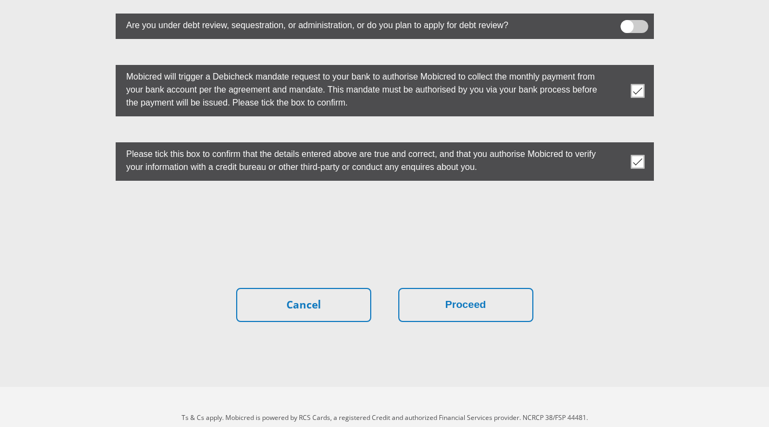
scroll to position [3019, 0]
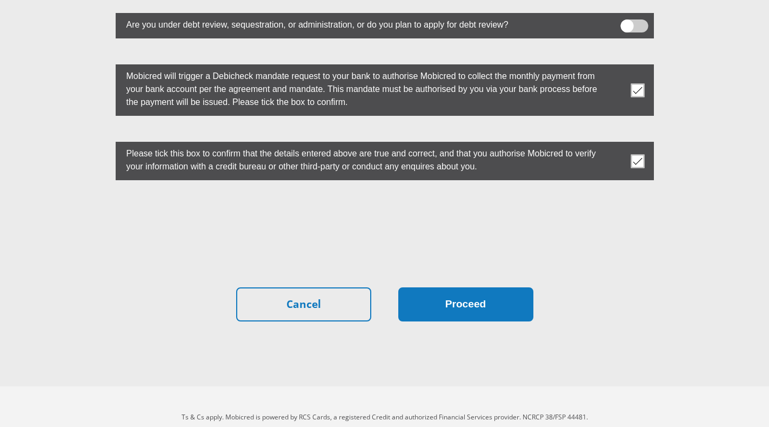
type input "0"
click at [460, 289] on button "Proceed" at bounding box center [465, 304] width 135 height 34
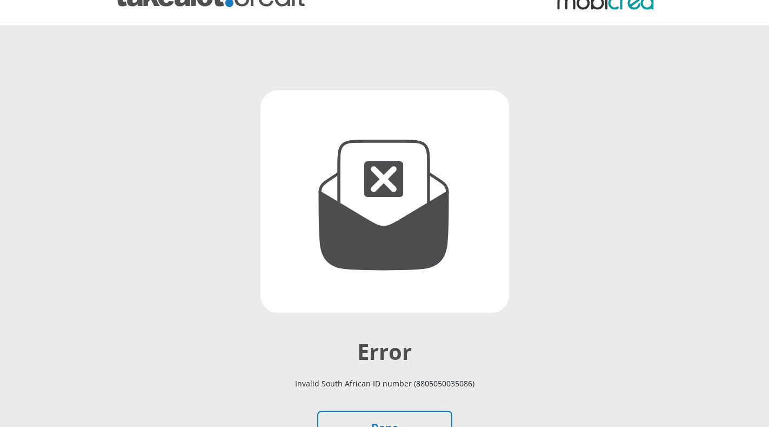
scroll to position [54, 0]
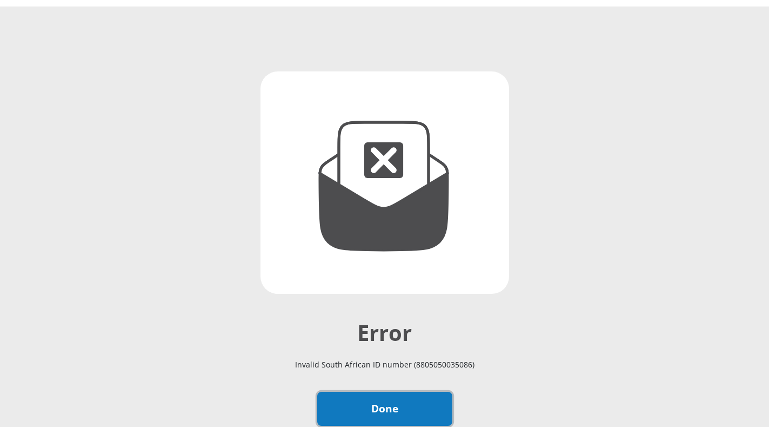
click at [407, 400] on link "Done" at bounding box center [384, 408] width 135 height 34
